Goal: Information Seeking & Learning: Find contact information

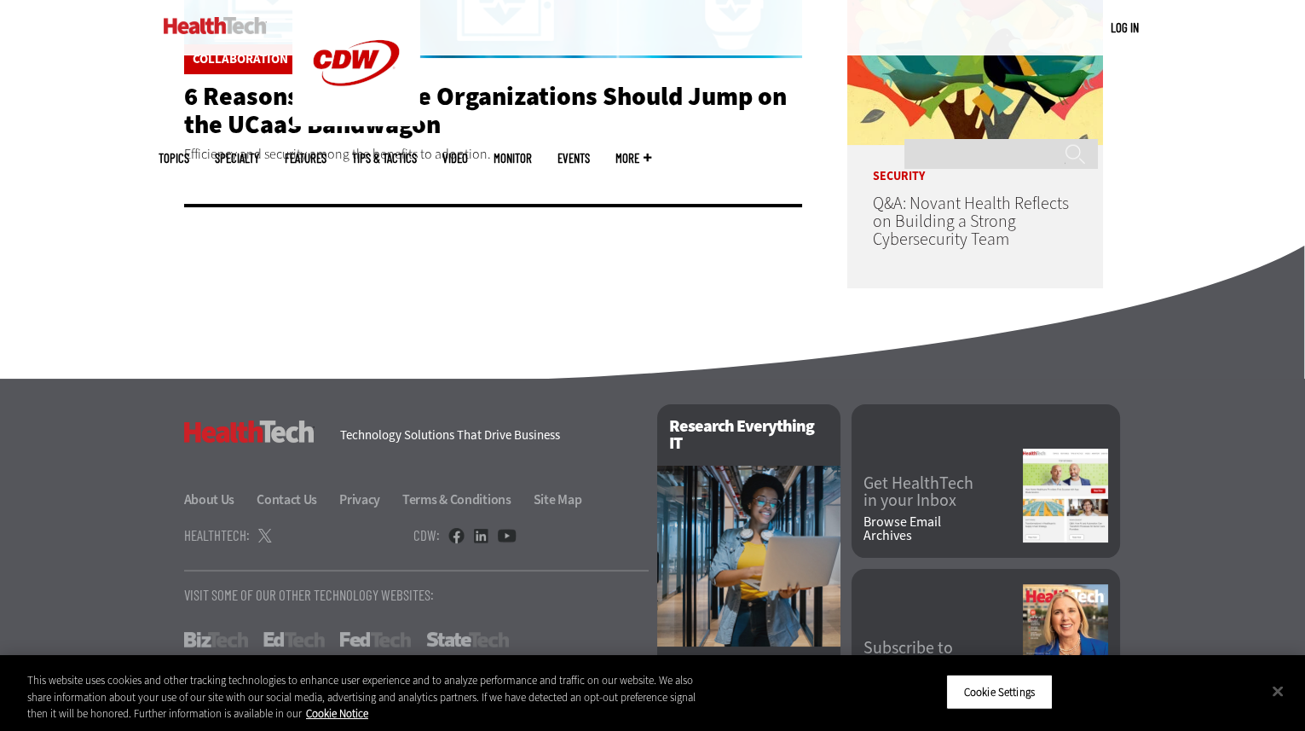
scroll to position [725, 0]
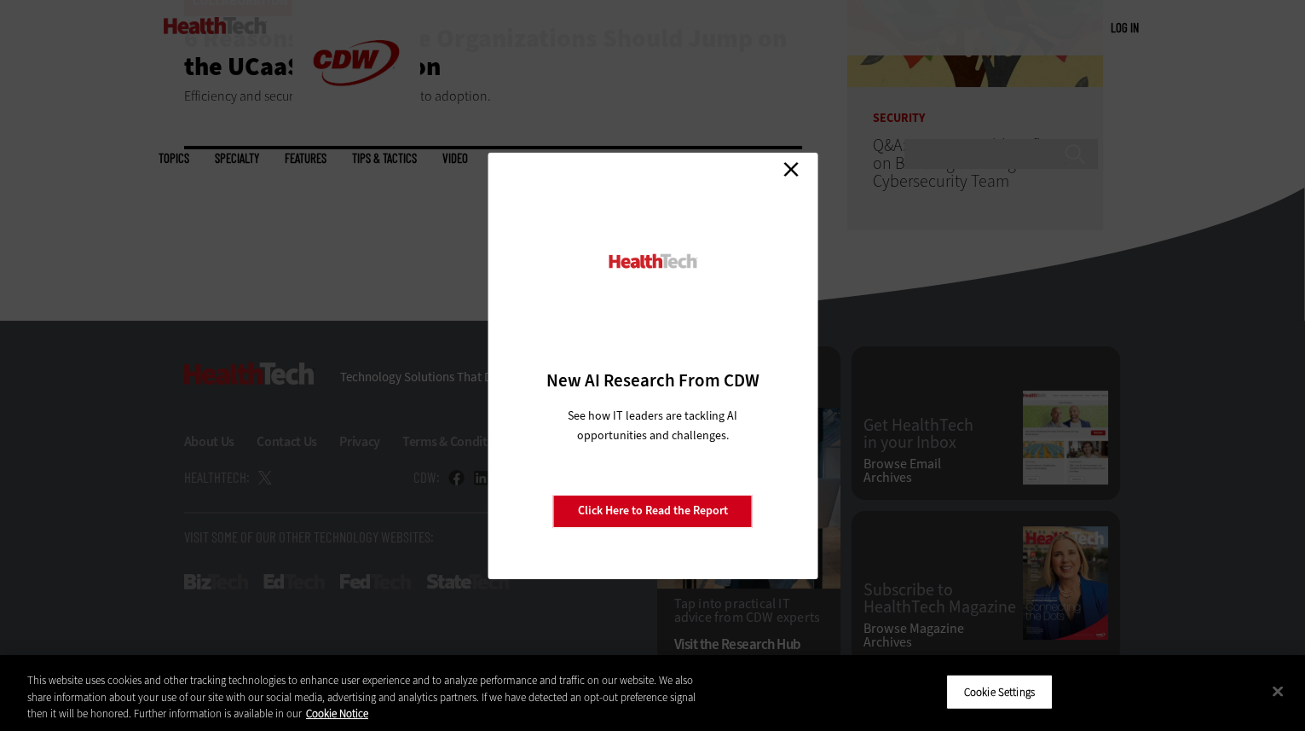
click at [787, 166] on link "Close" at bounding box center [791, 170] width 26 height 26
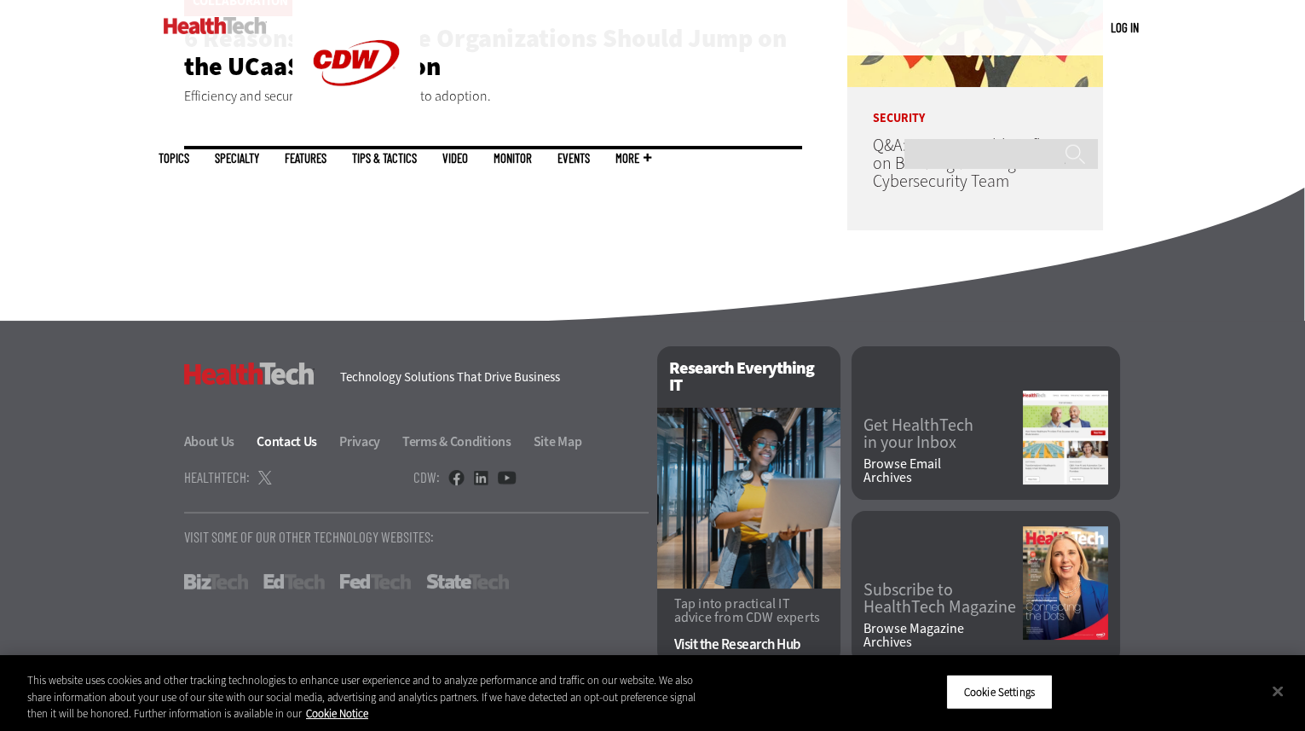
click at [279, 443] on link "Contact Us" at bounding box center [297, 441] width 80 height 18
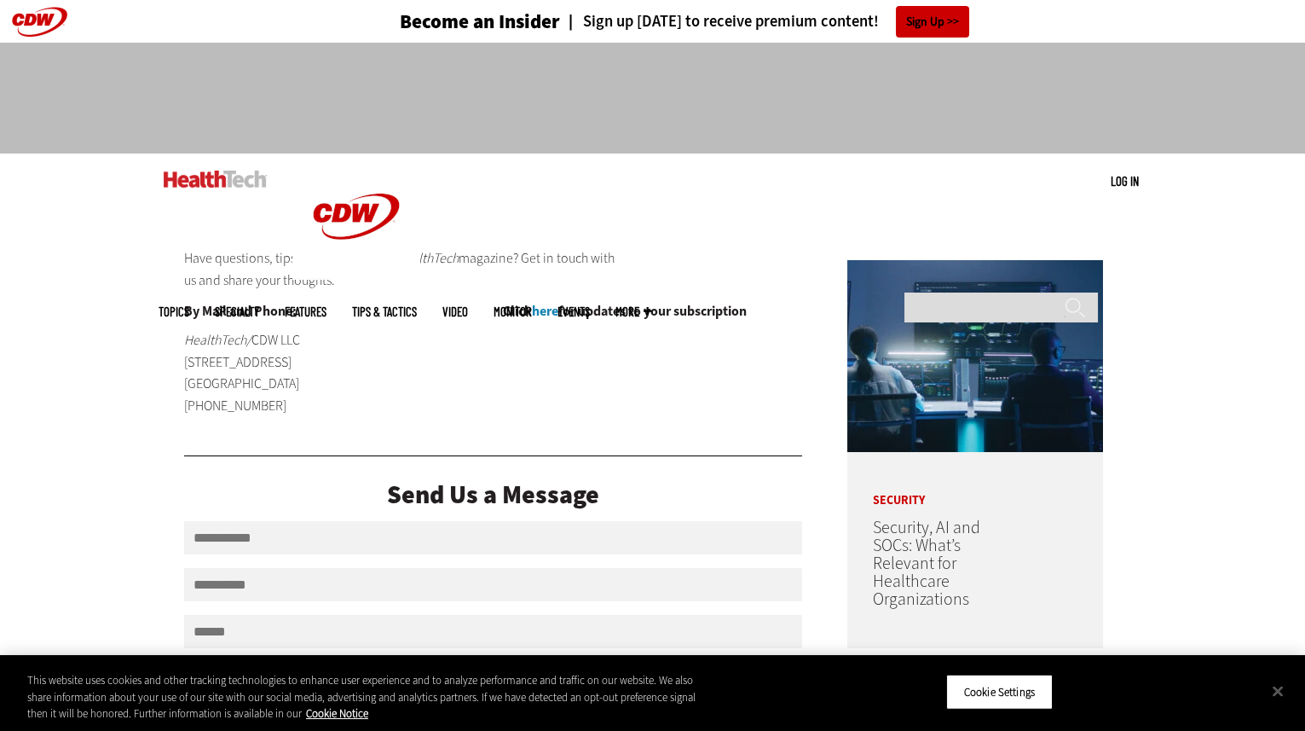
drag, startPoint x: 170, startPoint y: 408, endPoint x: 263, endPoint y: 407, distance: 93.8
click at [263, 407] on main "Close New AI Research From CDW See how IT leaders are tackling AI opportunities…" at bounding box center [653, 646] width 989 height 848
copy p "(847) 465-6000"
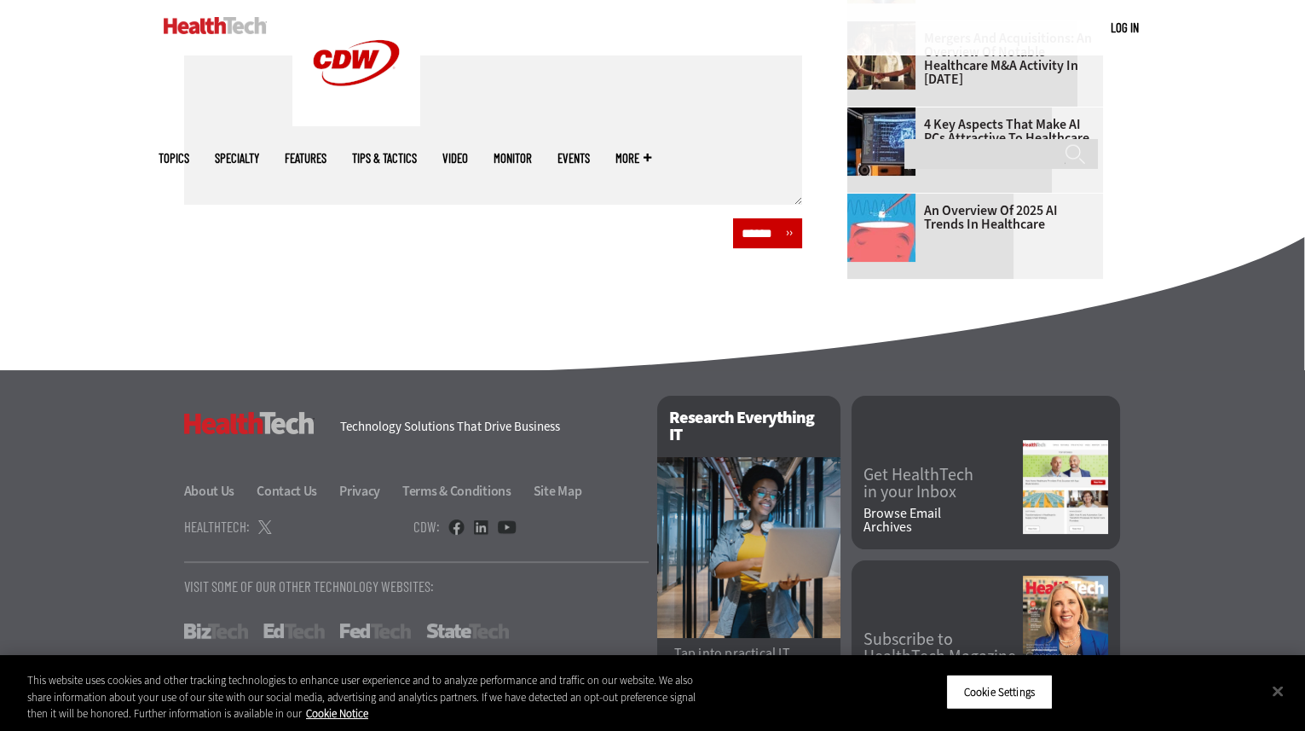
scroll to position [840, 0]
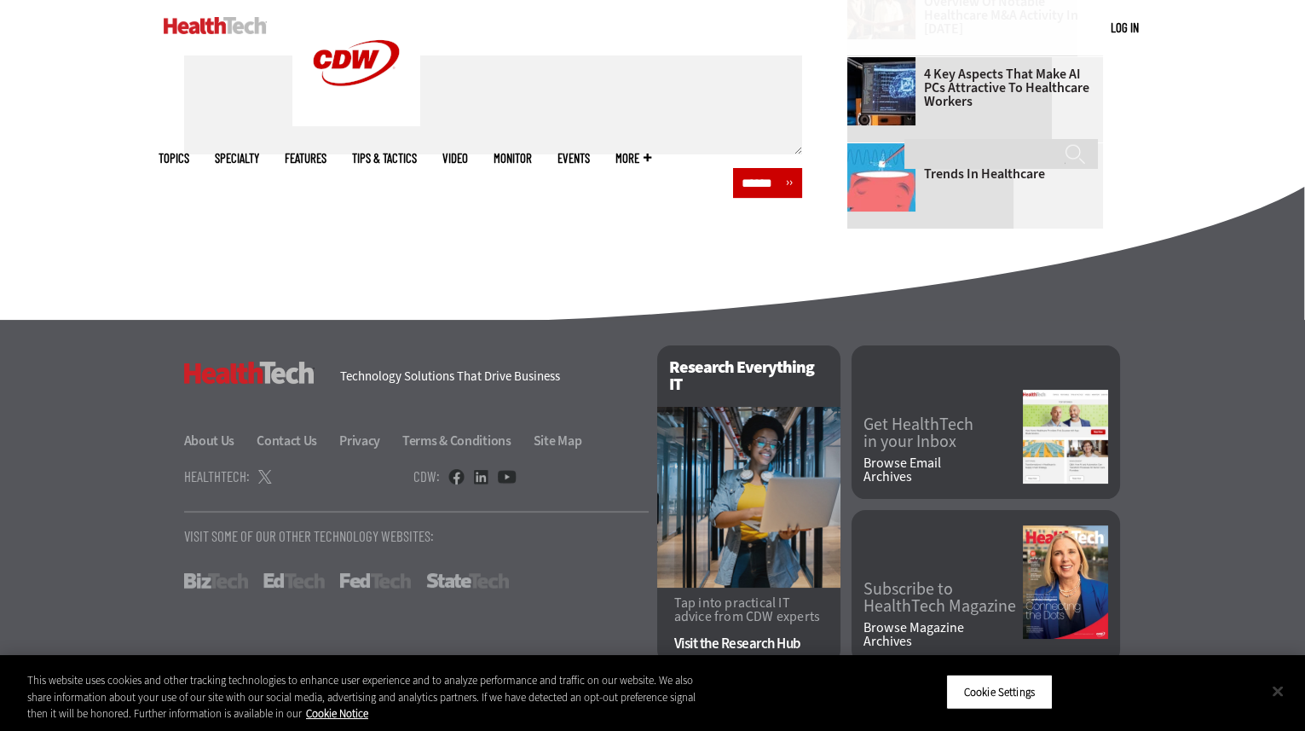
click at [1286, 687] on button "Close" at bounding box center [1278, 691] width 38 height 38
